Goal: Register for event/course

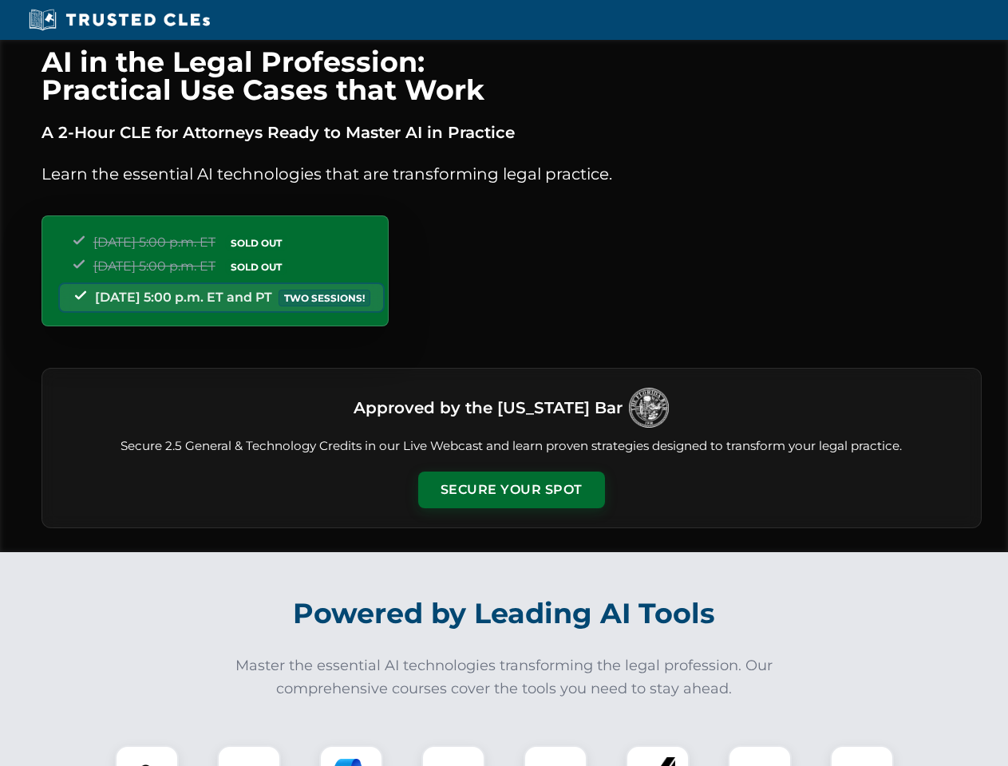
click at [511, 490] on button "Secure Your Spot" at bounding box center [511, 490] width 187 height 37
click at [147, 756] on img at bounding box center [147, 777] width 46 height 46
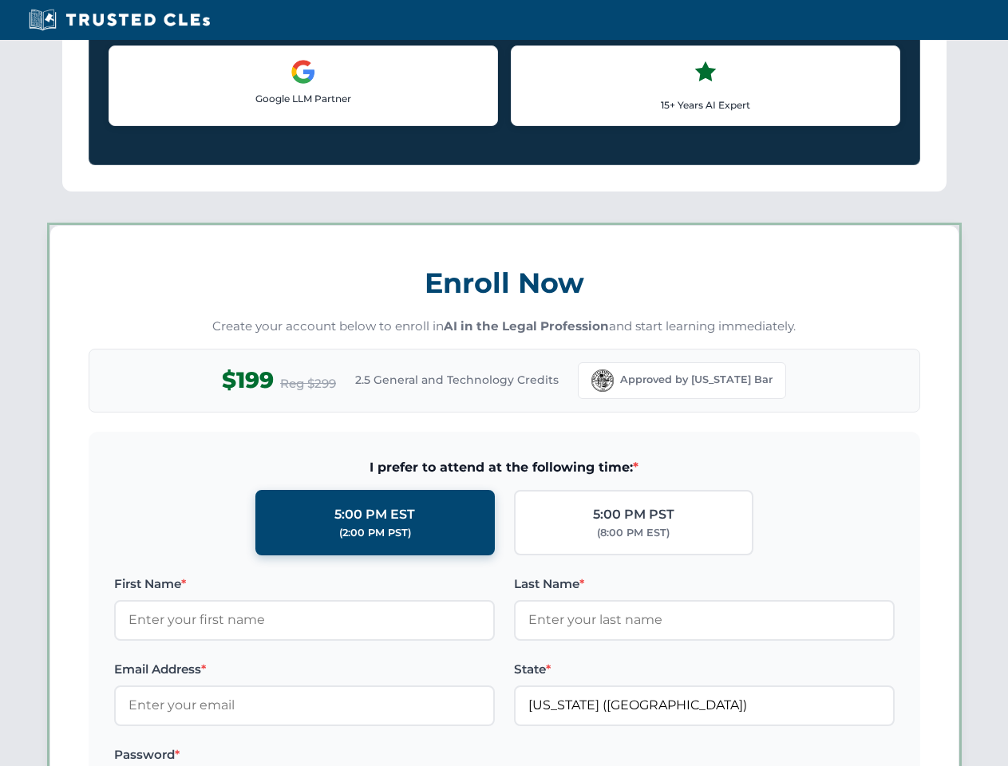
click at [351, 756] on label "Password *" at bounding box center [304, 755] width 381 height 19
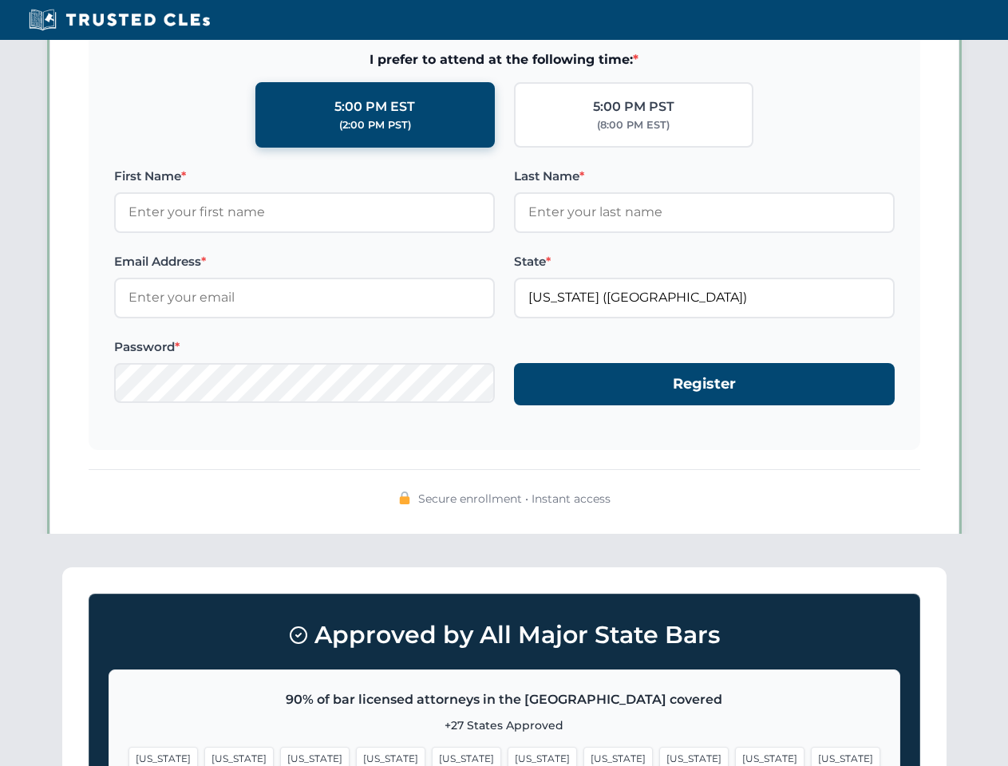
click at [735, 756] on span "[US_STATE]" at bounding box center [769, 758] width 69 height 23
